Goal: Check status: Check status

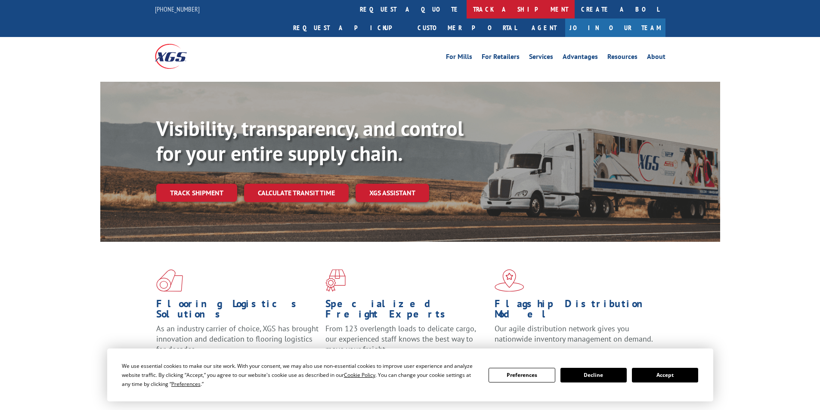
click at [466, 7] on link "track a shipment" at bounding box center [520, 9] width 108 height 19
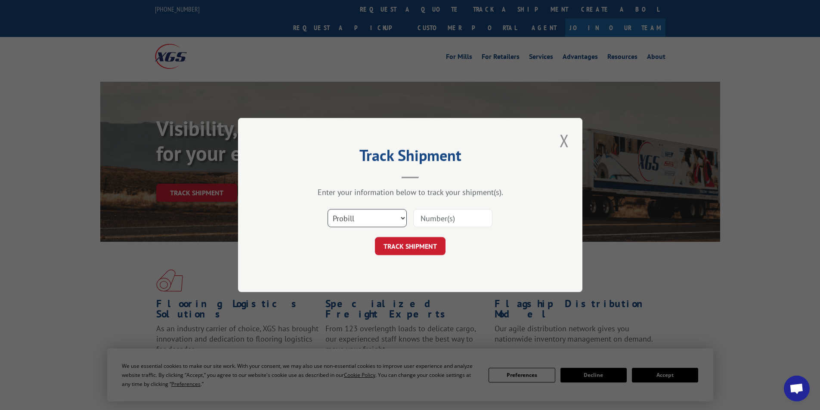
click at [360, 211] on select "Select category... Probill BOL PO" at bounding box center [366, 218] width 79 height 18
select select "bol"
click at [327, 209] on select "Select category... Probill BOL PO" at bounding box center [366, 218] width 79 height 18
click at [426, 219] on input at bounding box center [452, 218] width 79 height 18
type input "8"
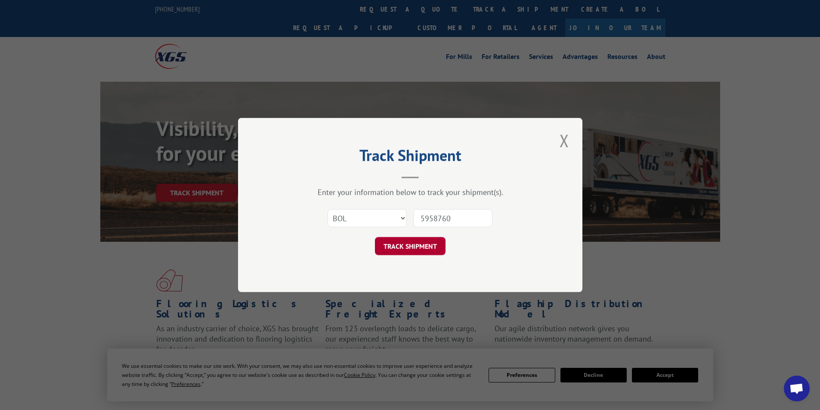
type input "5958760"
click at [423, 244] on button "TRACK SHIPMENT" at bounding box center [410, 246] width 71 height 18
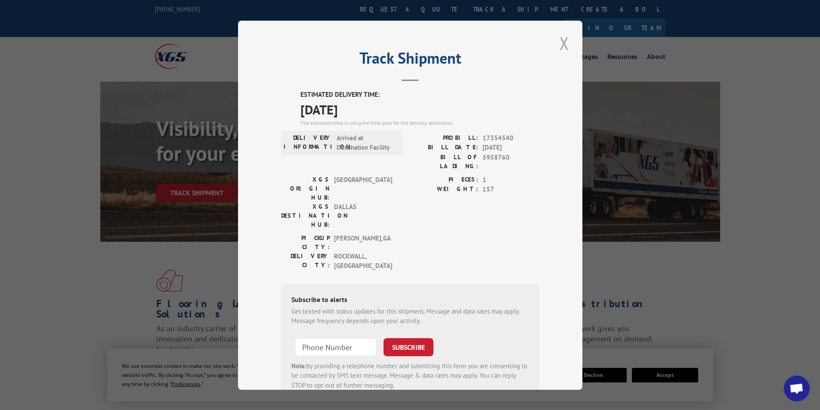
click at [559, 42] on button "Close modal" at bounding box center [564, 43] width 15 height 24
